Goal: Transaction & Acquisition: Purchase product/service

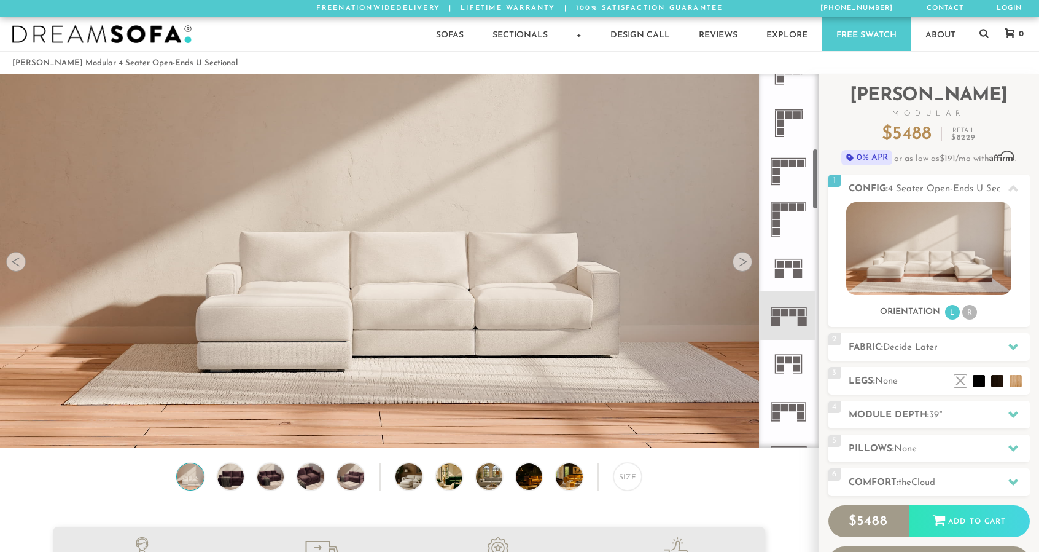
scroll to position [528, 0]
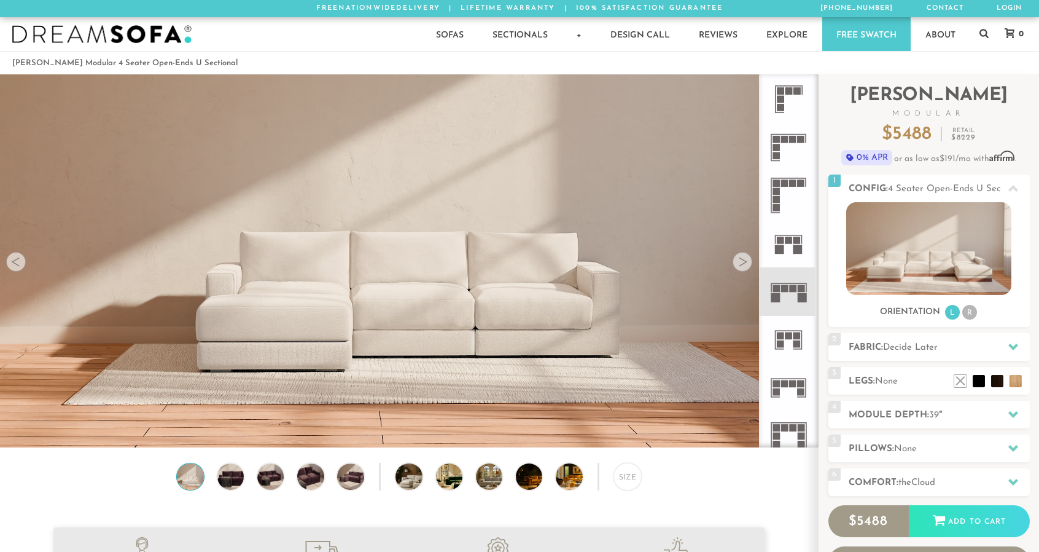
click at [795, 291] on rect at bounding box center [792, 288] width 7 height 7
click at [740, 259] on div at bounding box center [743, 262] width 20 height 20
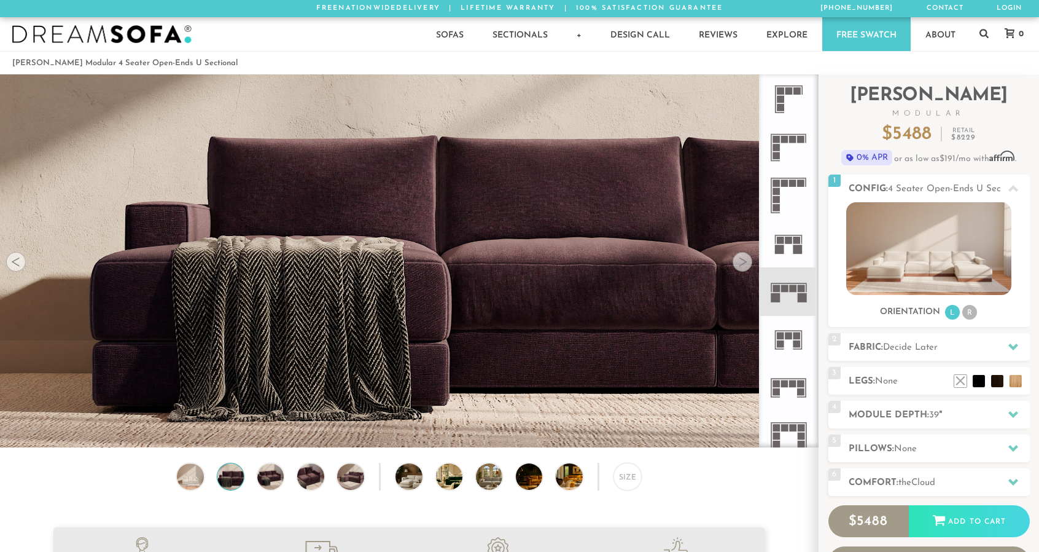
click at [740, 259] on div at bounding box center [743, 262] width 20 height 20
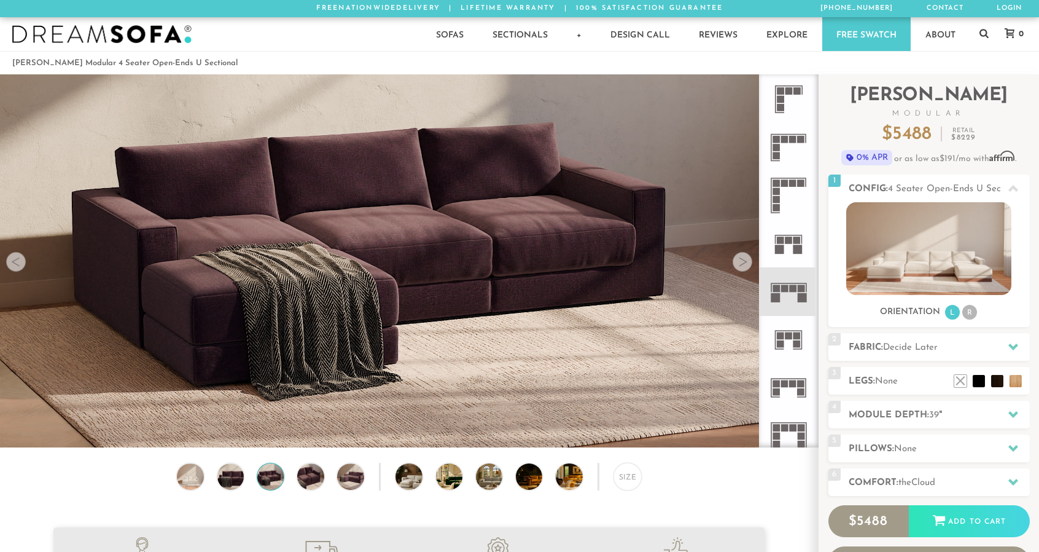
click at [740, 259] on div at bounding box center [743, 262] width 20 height 20
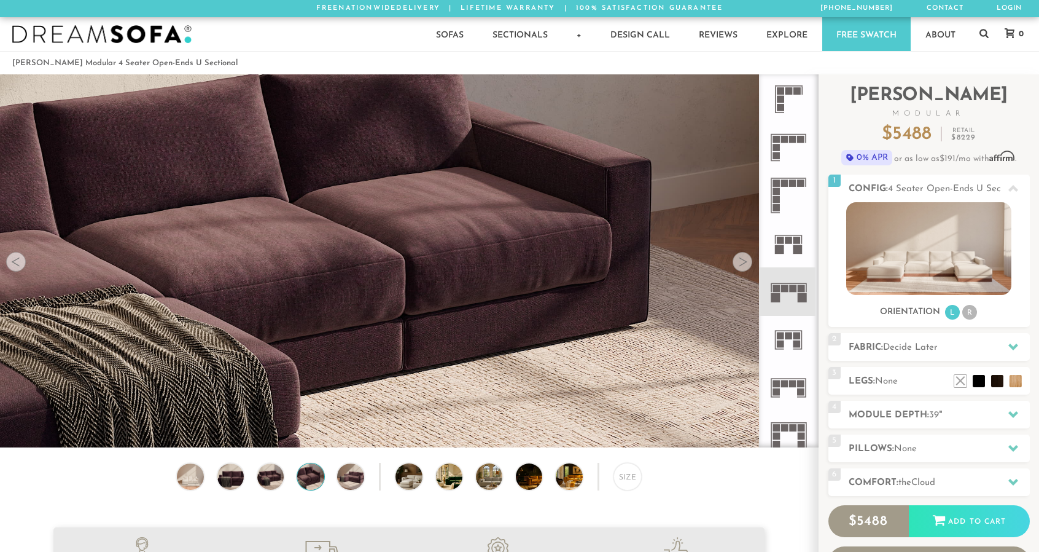
click at [740, 259] on div at bounding box center [743, 262] width 20 height 20
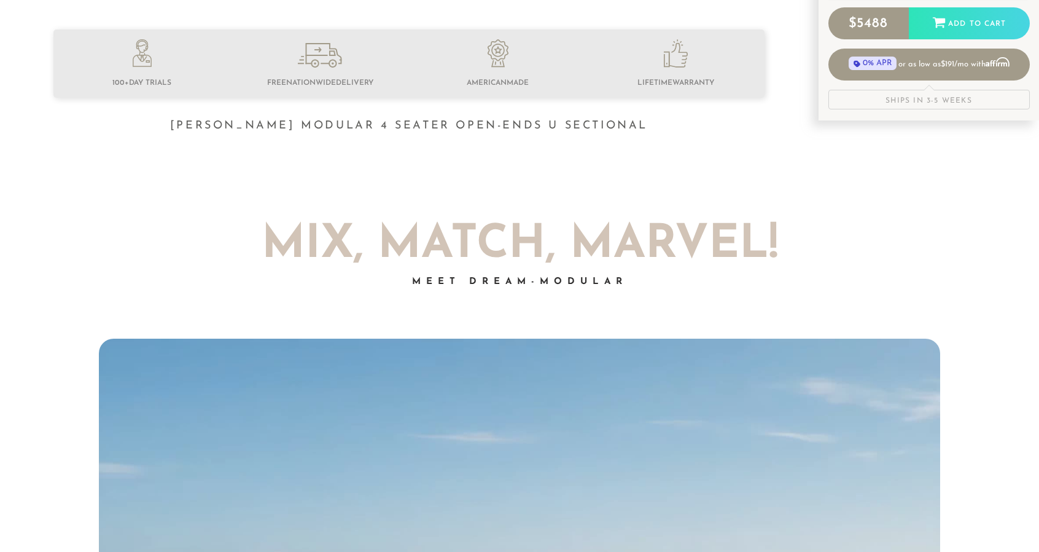
scroll to position [566, 0]
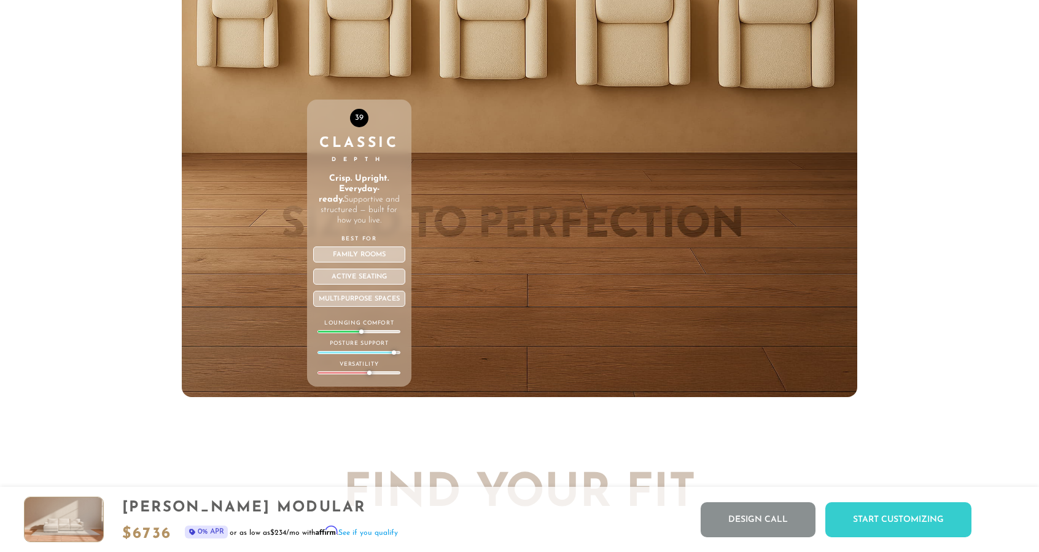
scroll to position [4607, 0]
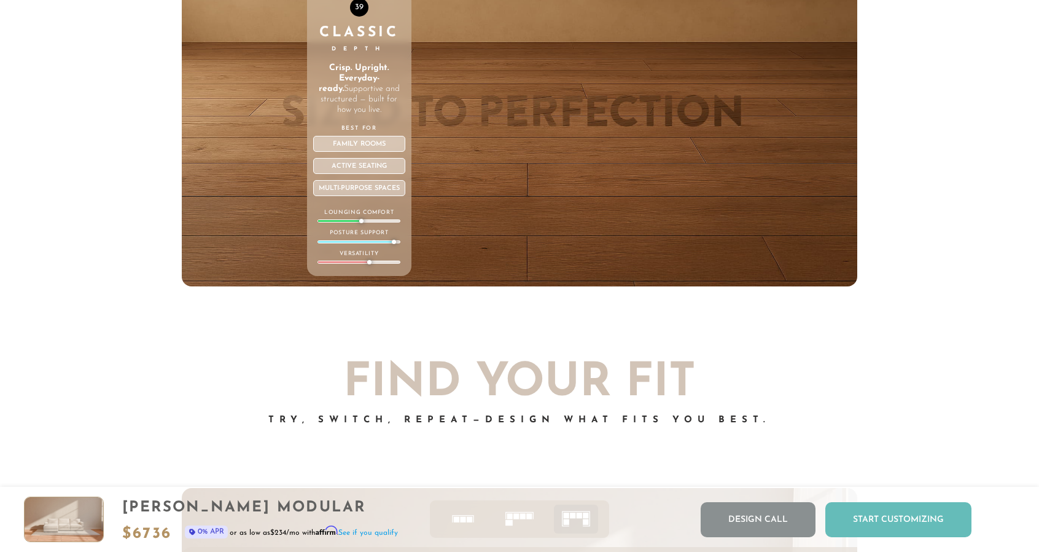
click at [903, 512] on div "Start Customizing" at bounding box center [899, 519] width 146 height 35
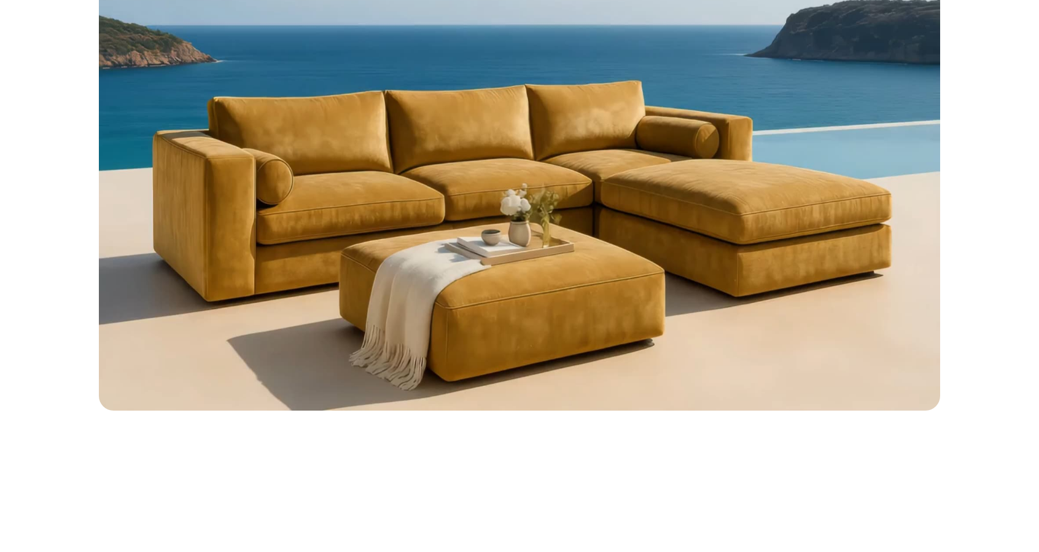
scroll to position [0, 0]
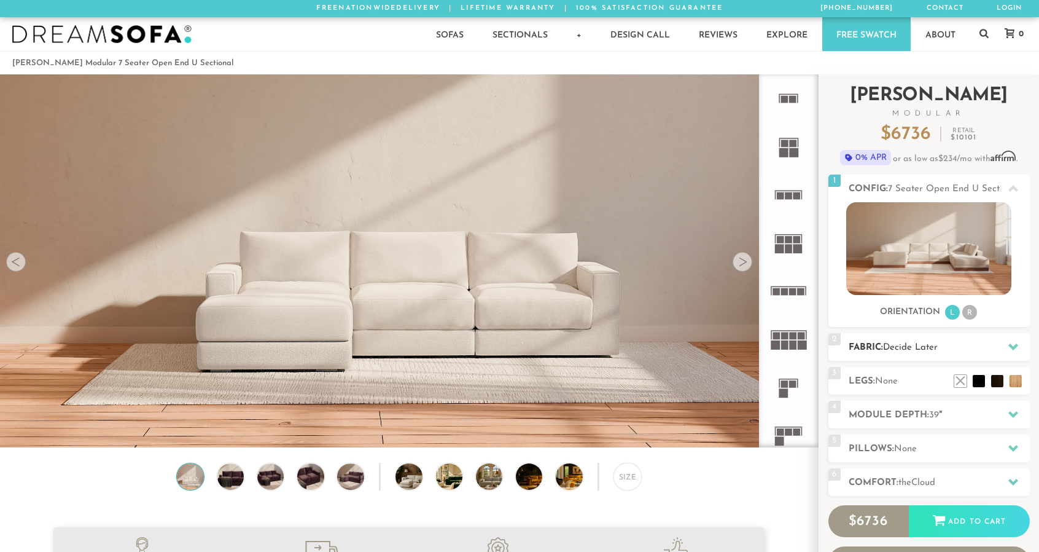
click at [983, 348] on h2 "Fabric: Decide Later" at bounding box center [939, 347] width 181 height 14
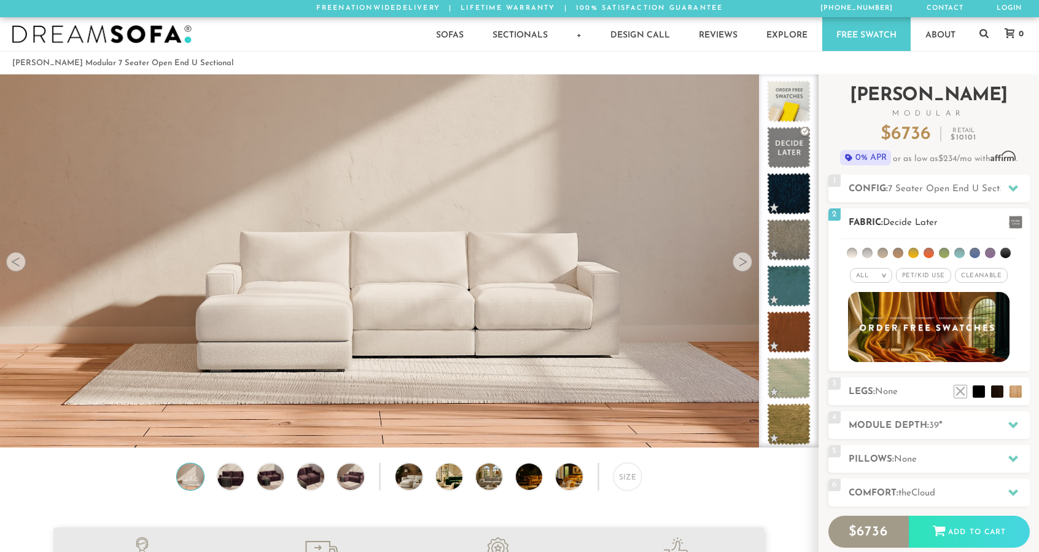
click at [899, 251] on li at bounding box center [898, 253] width 10 height 10
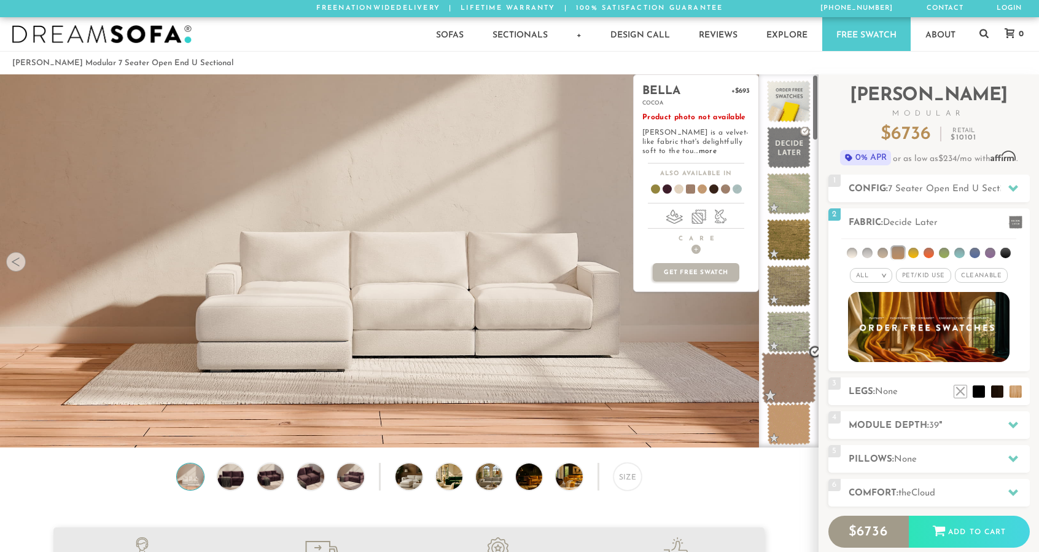
click at [796, 369] on span at bounding box center [789, 378] width 55 height 52
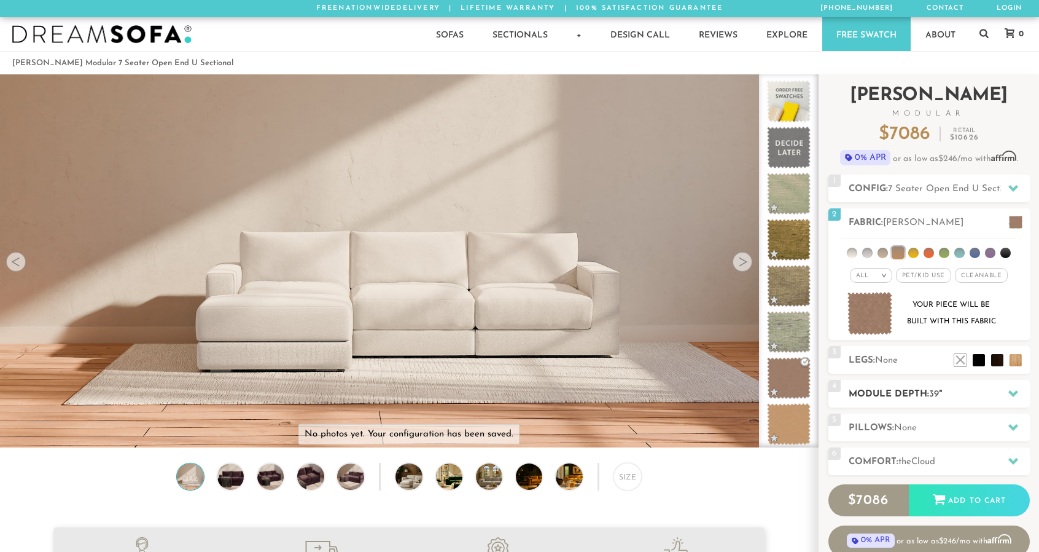
click at [915, 387] on h2 "Module Depth: 39 "" at bounding box center [939, 394] width 181 height 14
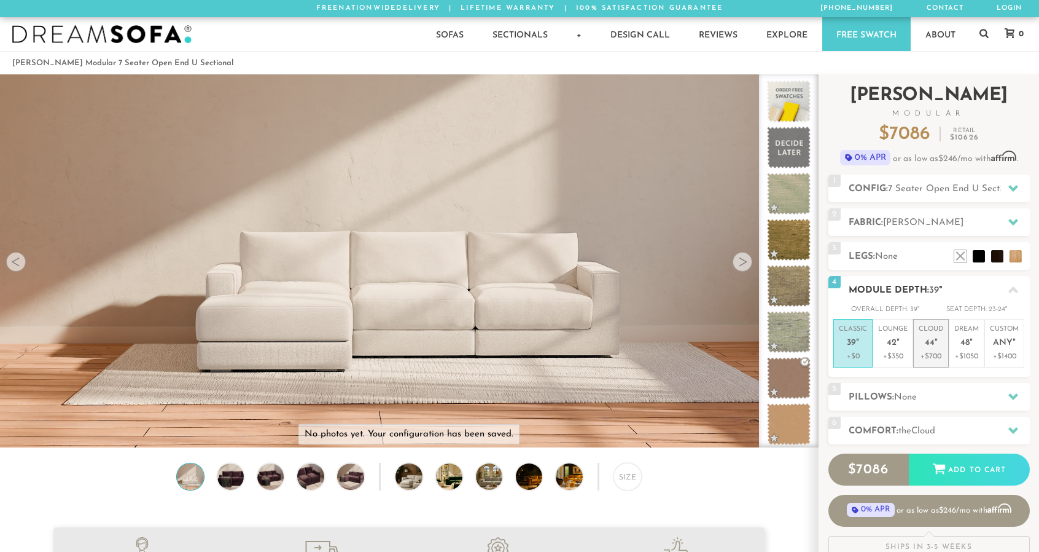
click at [932, 348] on p "Cloud 44 "" at bounding box center [931, 337] width 25 height 26
drag, startPoint x: 874, startPoint y: 245, endPoint x: 931, endPoint y: 218, distance: 63.8
click at [931, 218] on div "Introducing Landon Modular $ 7786 Retail $ 11676 $ 7786 Retail $ 11676 0% APR o…" at bounding box center [929, 314] width 201 height 481
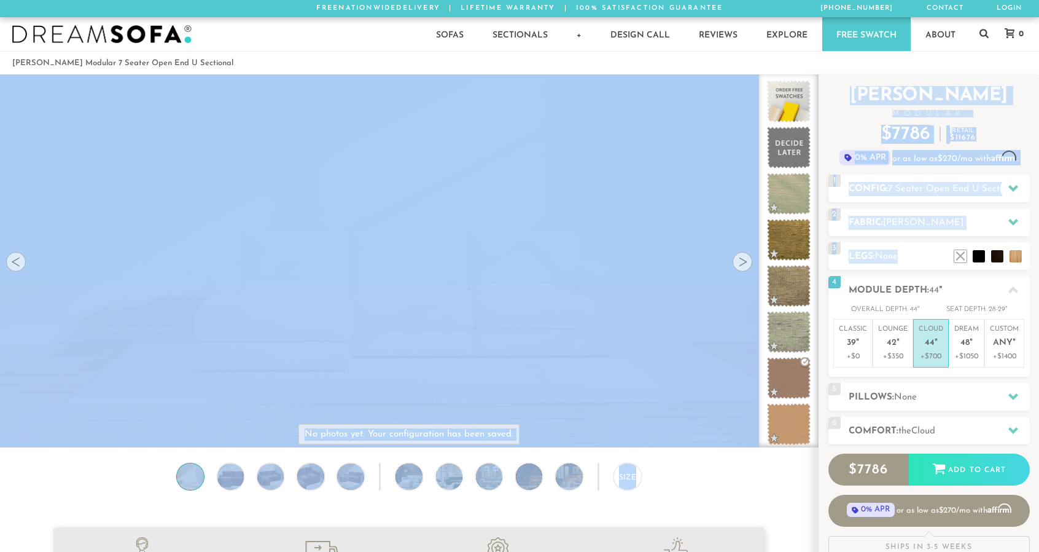
drag, startPoint x: 1030, startPoint y: 249, endPoint x: 1041, endPoint y: 295, distance: 48.0
click at [1039, 295] on html "Summer Sale - 15% Off All Custom Orders 855-373-3166 Free Nationwide Delivery L…" at bounding box center [519, 276] width 1039 height 552
click at [1015, 186] on icon at bounding box center [1014, 188] width 10 height 7
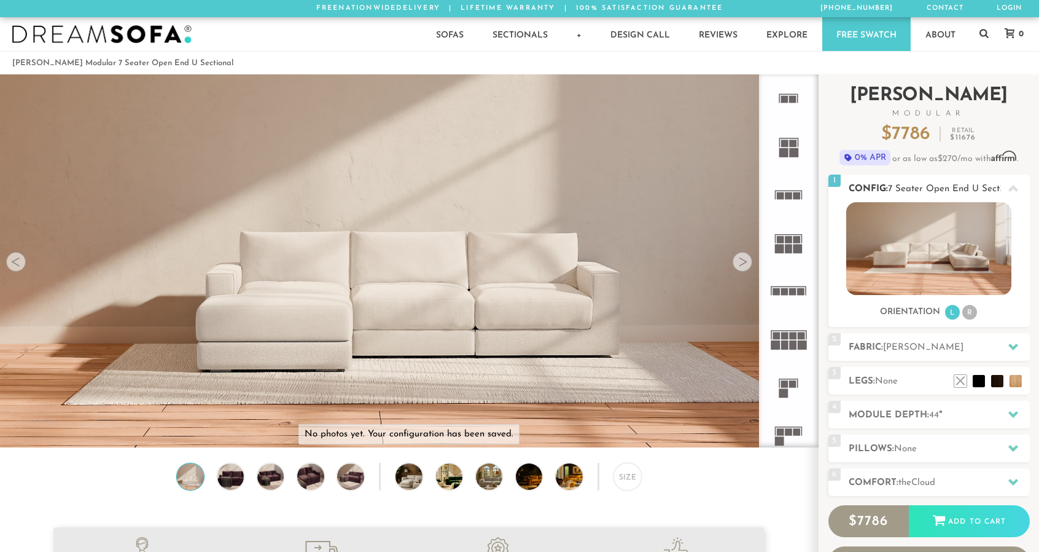
click at [1009, 188] on icon at bounding box center [1014, 189] width 10 height 10
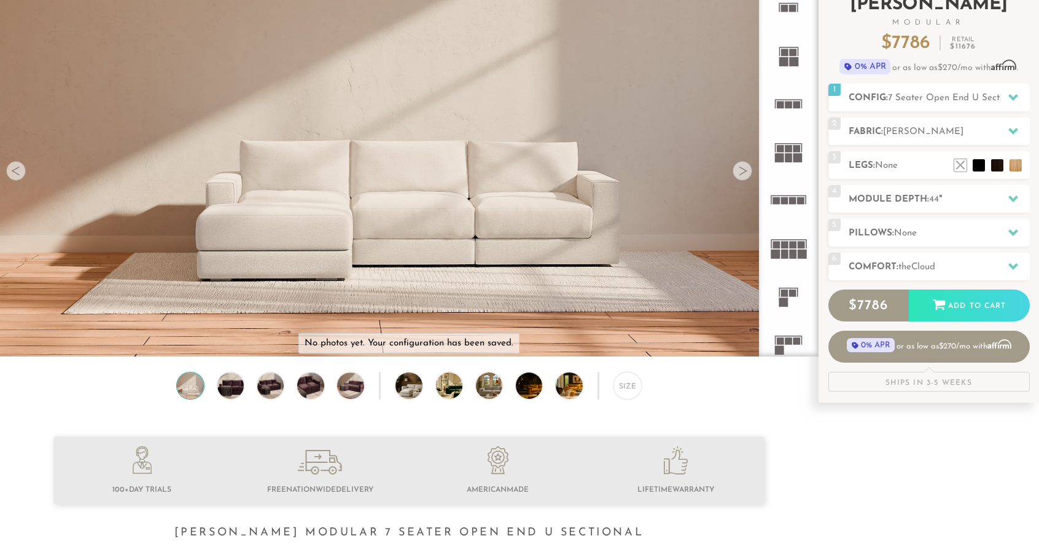
scroll to position [76, 0]
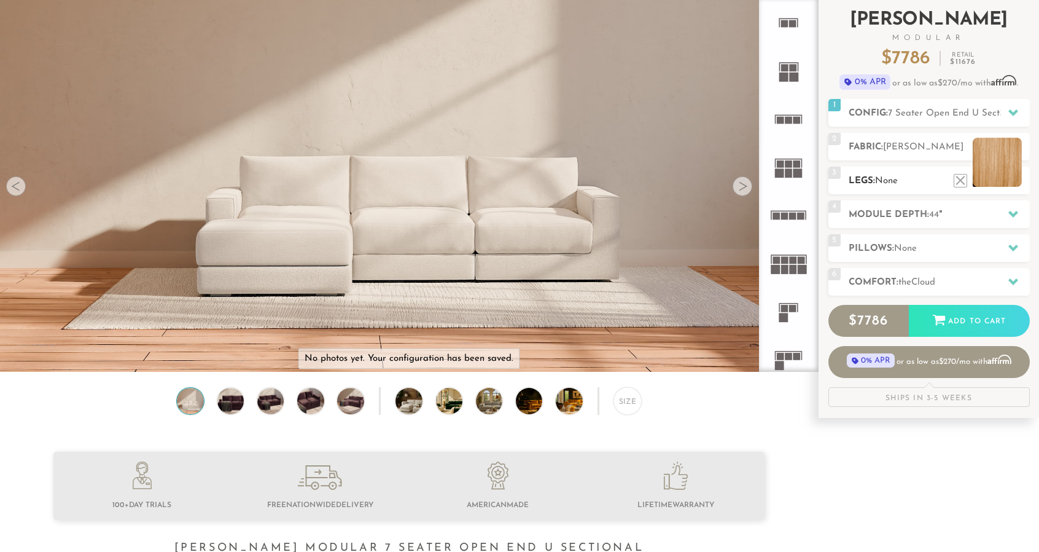
click at [1015, 178] on li at bounding box center [997, 162] width 49 height 49
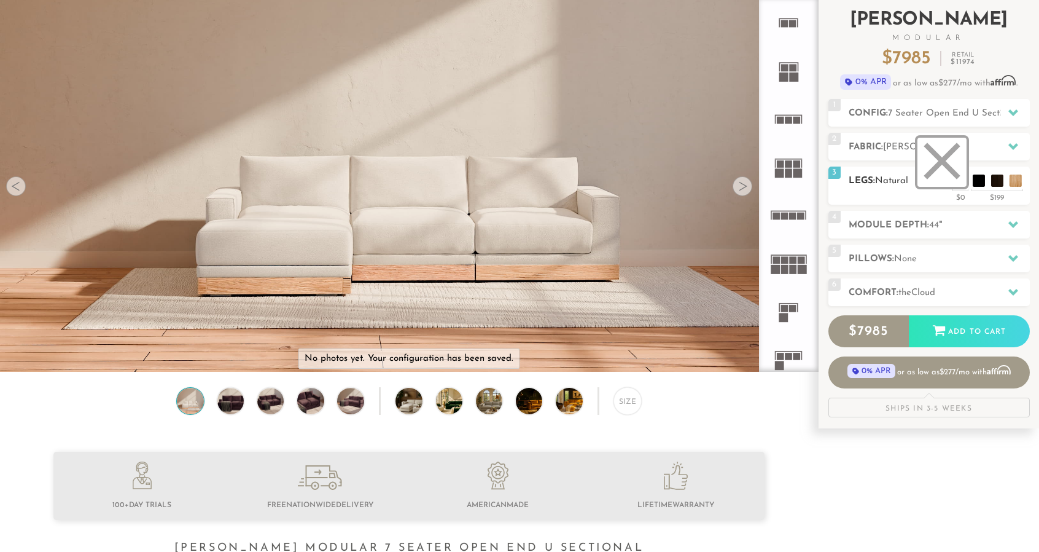
click at [960, 181] on li at bounding box center [942, 162] width 49 height 49
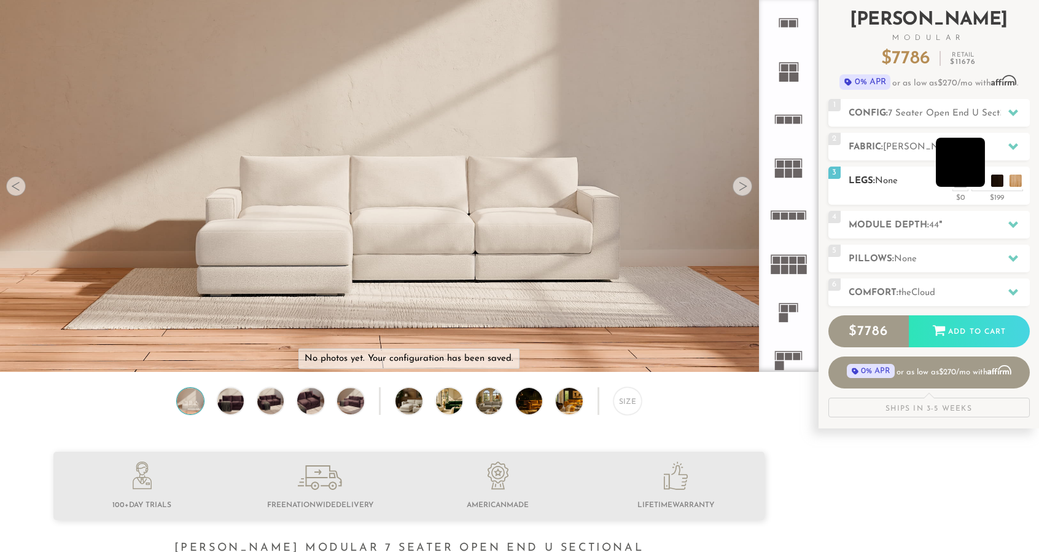
click at [979, 178] on li at bounding box center [960, 162] width 49 height 49
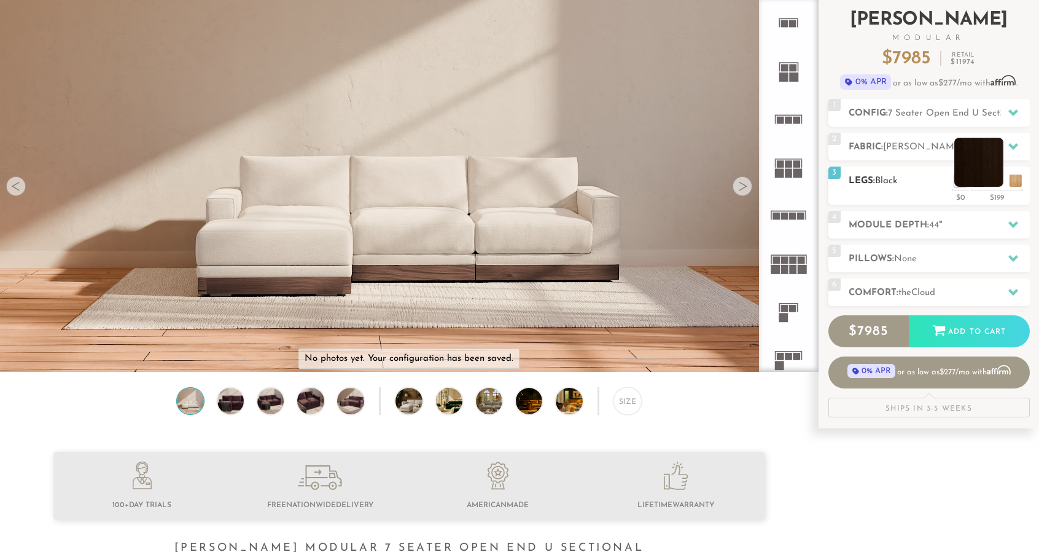
click at [1001, 176] on li at bounding box center [979, 162] width 49 height 49
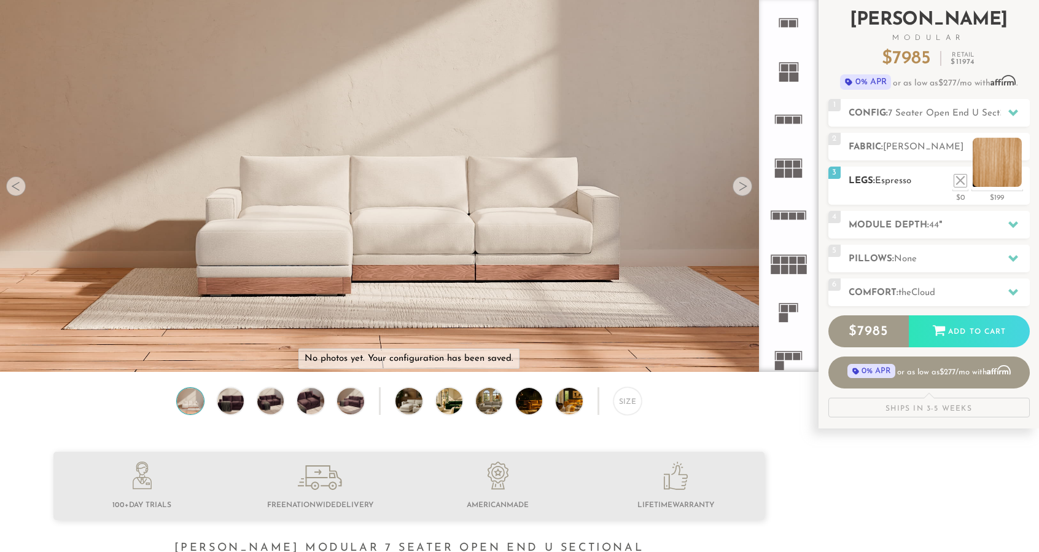
click at [1016, 180] on li at bounding box center [997, 162] width 49 height 49
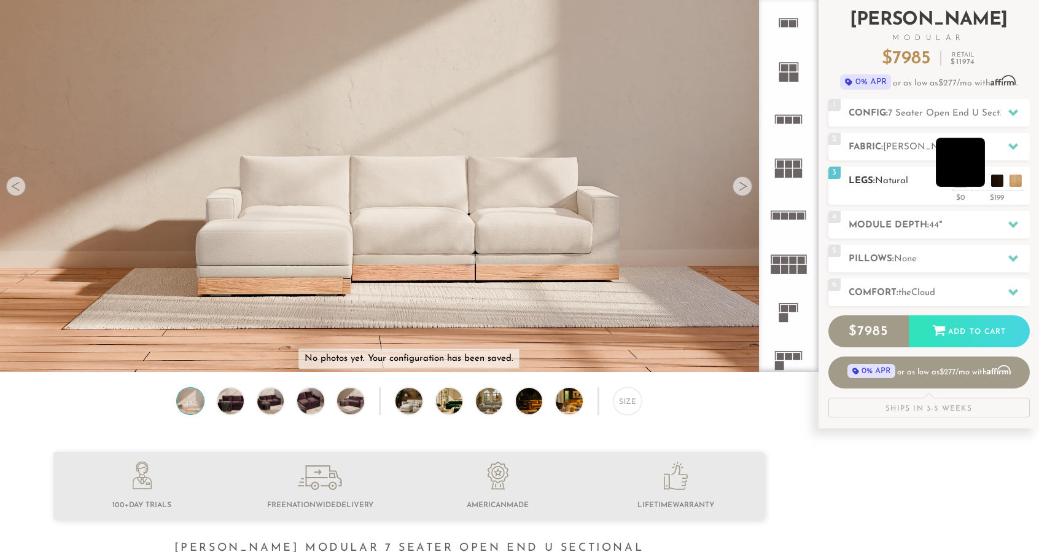
click at [979, 179] on li at bounding box center [960, 162] width 49 height 49
